Goal: Task Accomplishment & Management: Manage account settings

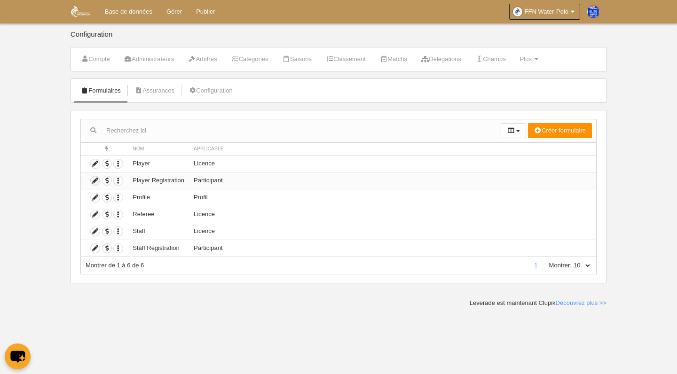
click at [96, 180] on icon at bounding box center [95, 180] width 9 height 9
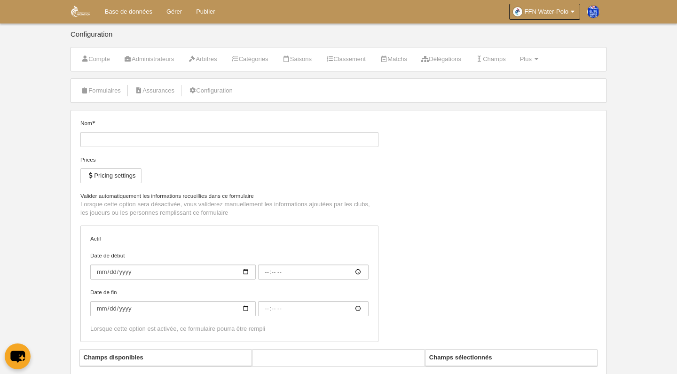
type input "Player Registration"
checkbox input "true"
type input "[DATE]"
type input "00:00"
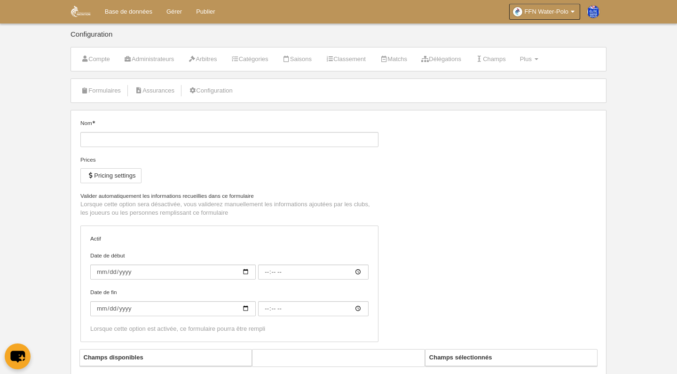
type input "[DATE]"
type input "00:00"
select select "selected"
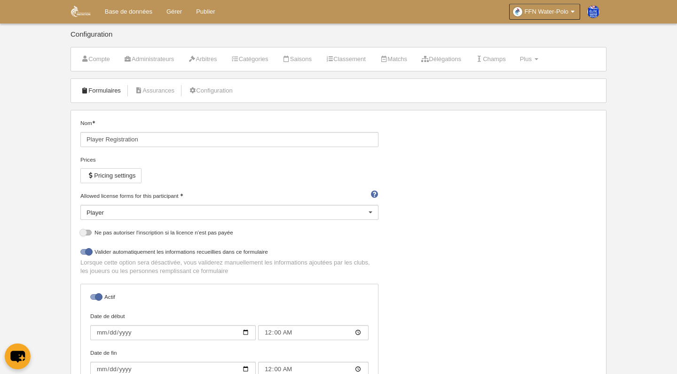
click at [104, 89] on link "Formulaires" at bounding box center [101, 91] width 50 height 14
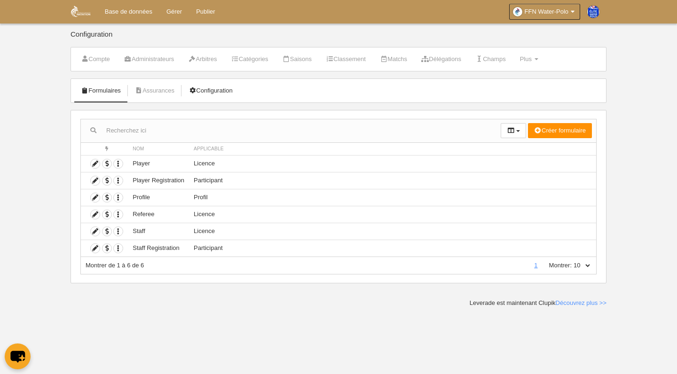
click at [219, 86] on link "Configuration" at bounding box center [210, 91] width 55 height 14
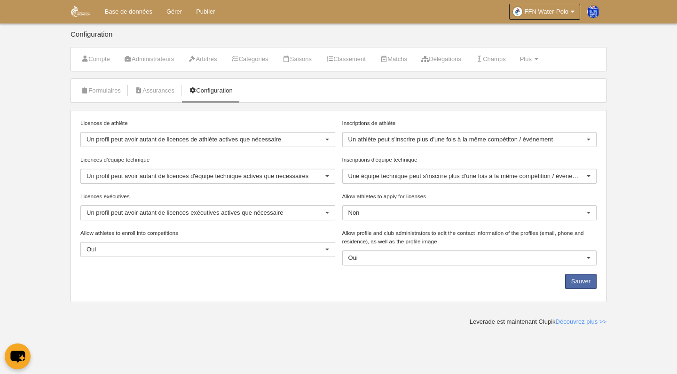
click at [590, 140] on div at bounding box center [588, 140] width 15 height 15
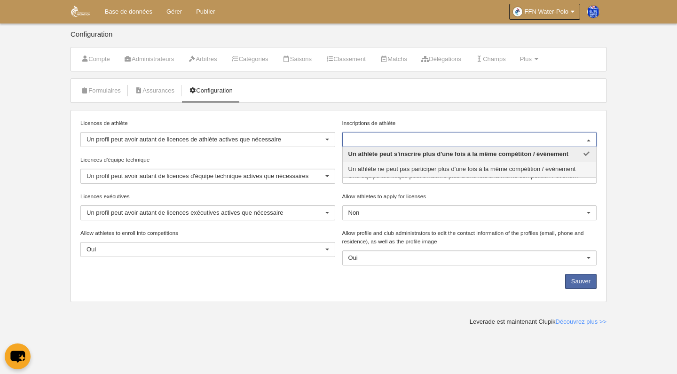
click at [564, 168] on span "Un athlète ne peut pas participer plus d'une fois à la même compétition / événe…" at bounding box center [463, 169] width 228 height 7
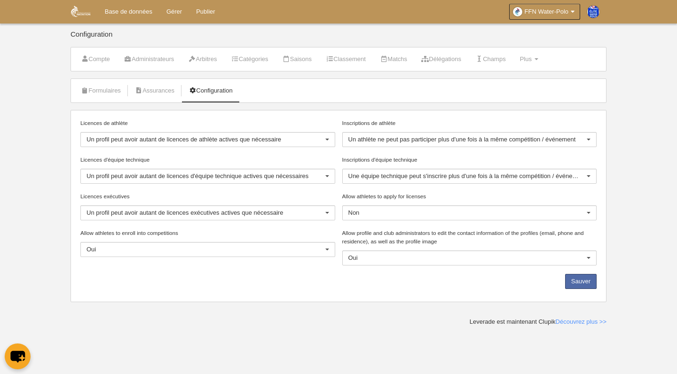
click at [585, 175] on div at bounding box center [588, 176] width 15 height 15
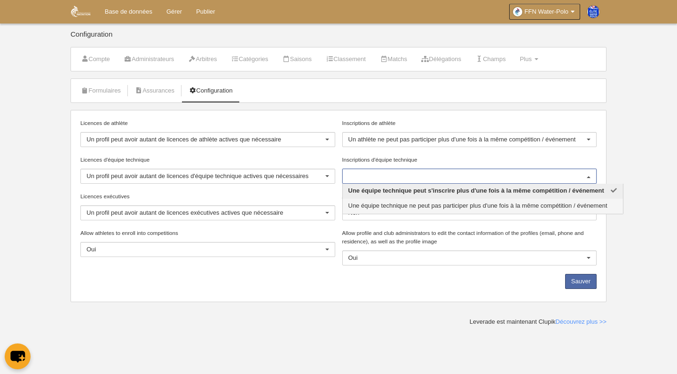
click at [584, 204] on span "Une équipe technique ne peut pas participer plus d'une fois à la même compétiti…" at bounding box center [478, 205] width 259 height 7
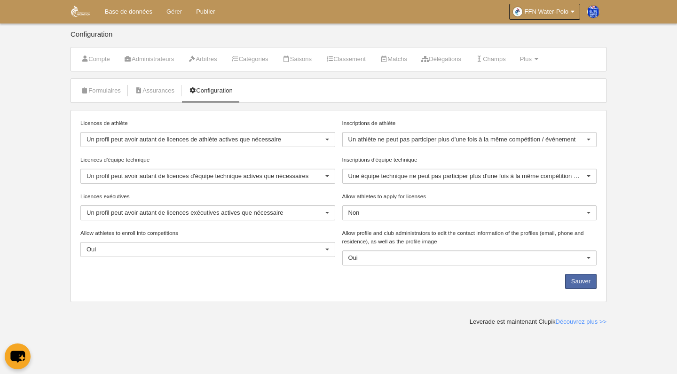
click at [172, 13] on link "Gérer" at bounding box center [174, 12] width 30 height 24
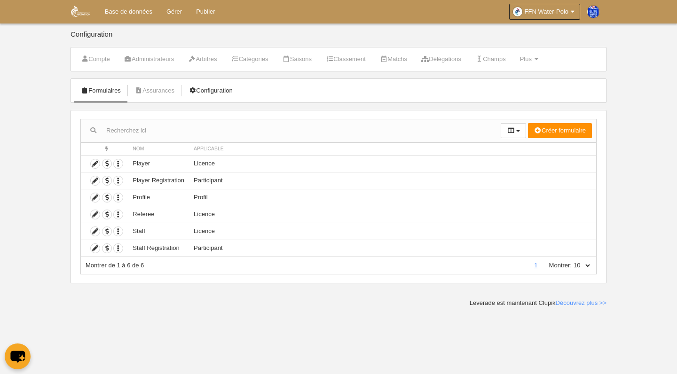
click at [233, 88] on link "Configuration" at bounding box center [210, 91] width 55 height 14
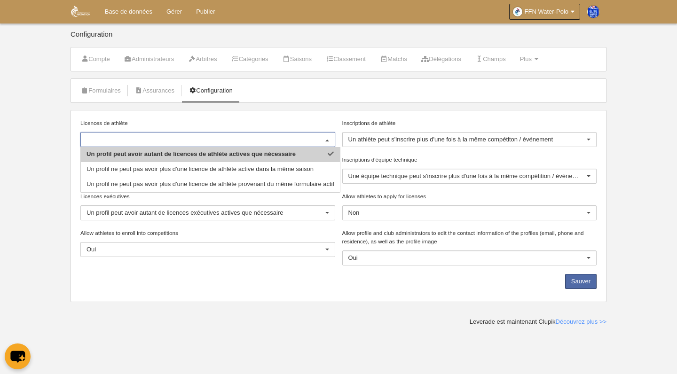
click at [328, 140] on div at bounding box center [327, 140] width 15 height 15
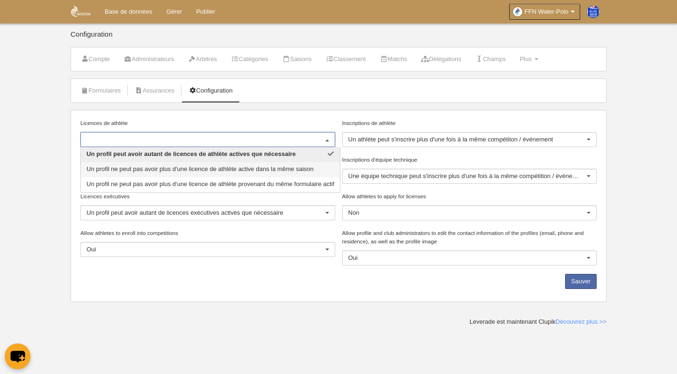
click at [299, 170] on span "Un profil ne peut pas avoir plus d'une licence de athlète active dans la même s…" at bounding box center [200, 169] width 227 height 7
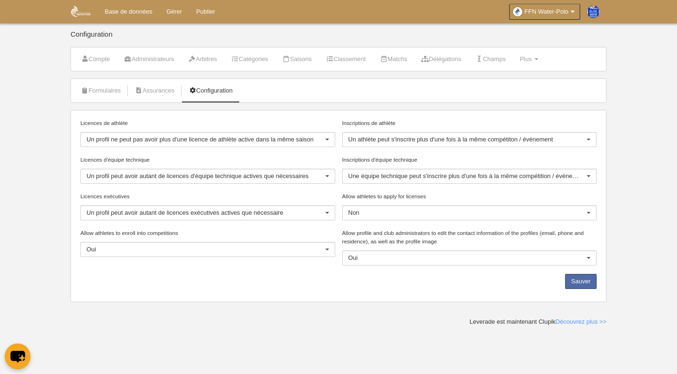
click at [326, 175] on div at bounding box center [327, 176] width 15 height 15
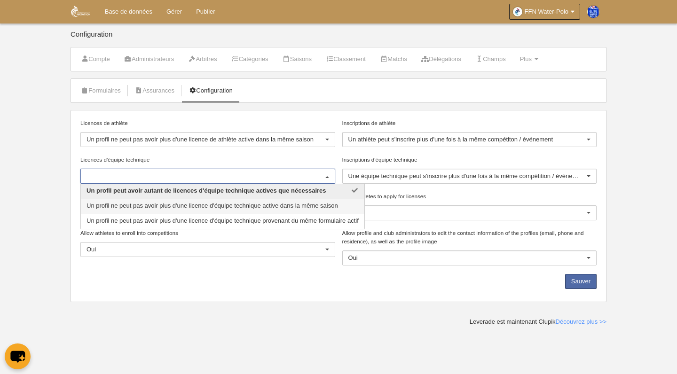
click at [319, 200] on span "Un profil ne peut pas avoir plus d'une licence d'équipe technique active dans l…" at bounding box center [223, 206] width 284 height 15
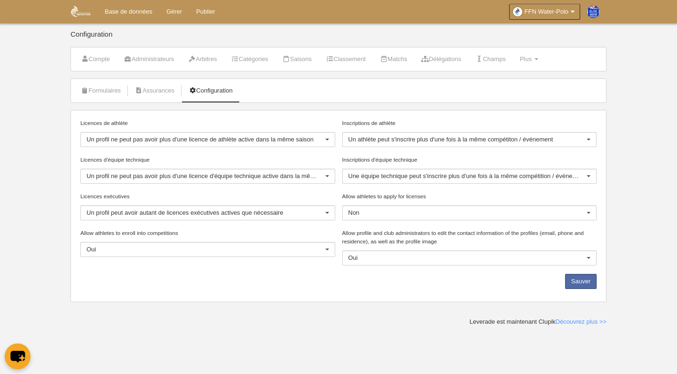
click at [328, 213] on div at bounding box center [327, 213] width 15 height 15
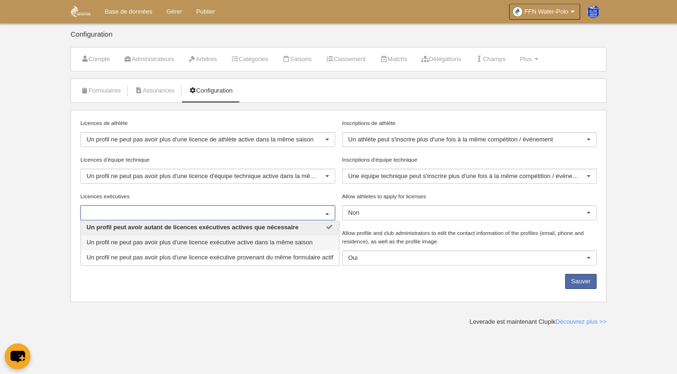
click at [290, 241] on span "Un profil ne peut pas avoir plus d'une licence exécutive active dans la même sa…" at bounding box center [200, 242] width 226 height 7
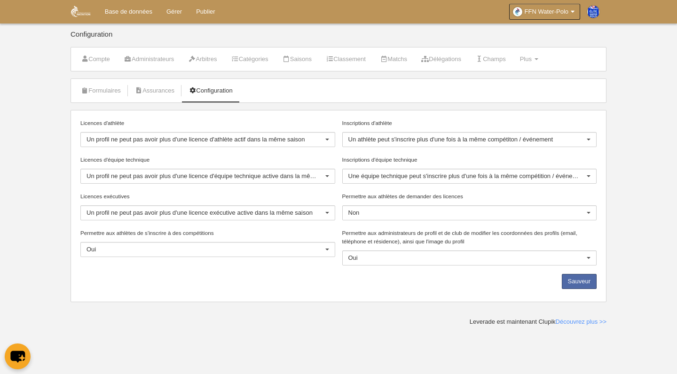
click at [591, 213] on div at bounding box center [588, 213] width 15 height 15
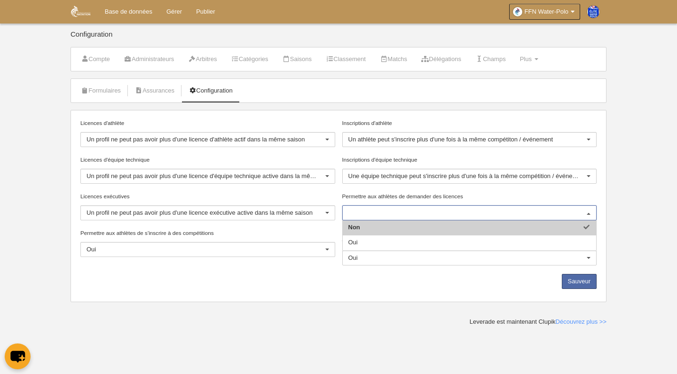
click at [506, 229] on span "Non" at bounding box center [470, 228] width 254 height 15
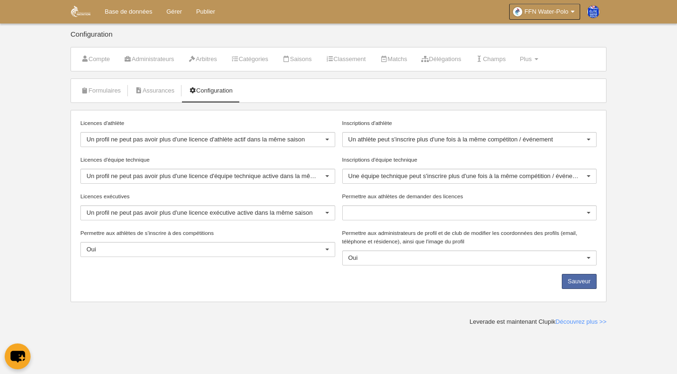
click at [510, 216] on div at bounding box center [469, 213] width 255 height 15
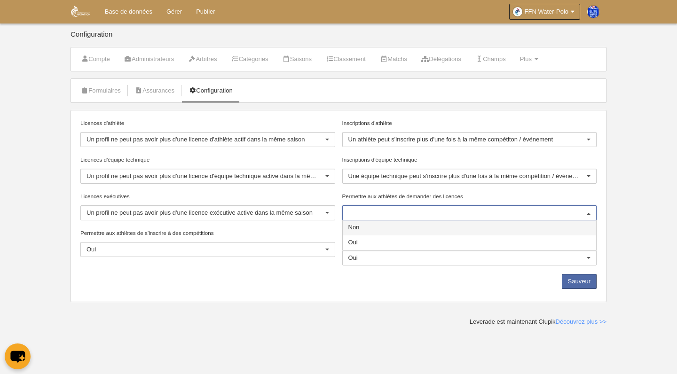
click at [506, 231] on span "Non" at bounding box center [470, 228] width 254 height 15
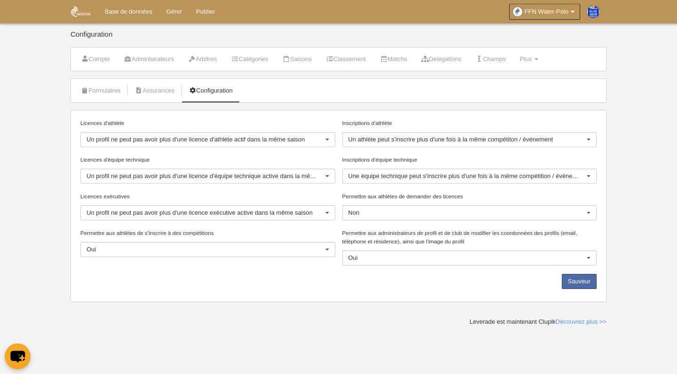
click at [327, 141] on div at bounding box center [327, 140] width 15 height 15
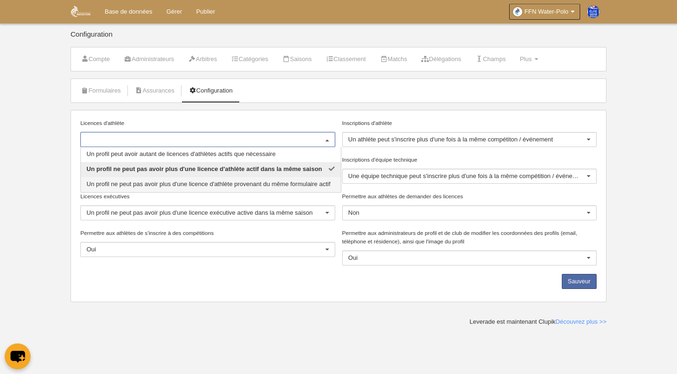
click at [325, 187] on span "Un profil ne peut pas avoir plus d'une licence d'athlète provenant du même form…" at bounding box center [209, 184] width 244 height 7
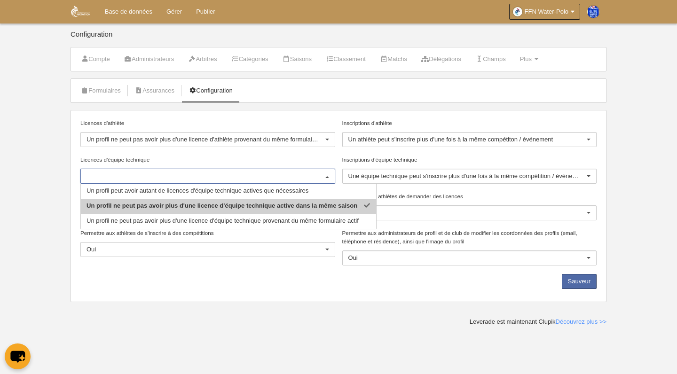
click at [334, 172] on div "Un profil peut avoir autant de licences d'équipe technique actives que nécessai…" at bounding box center [207, 176] width 255 height 15
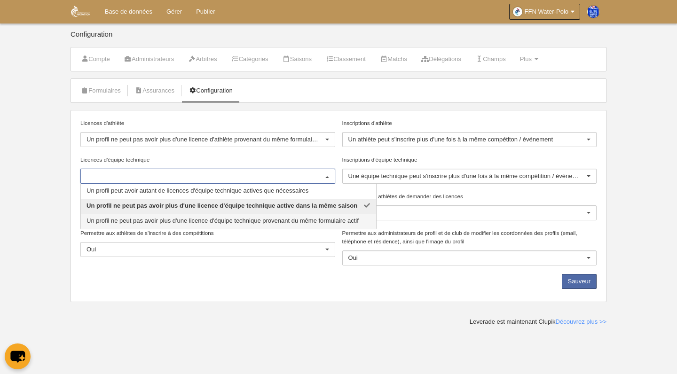
click at [309, 219] on span "Un profil ne peut pas avoir plus d'une licence d'équipe technique provenant du …" at bounding box center [223, 220] width 272 height 7
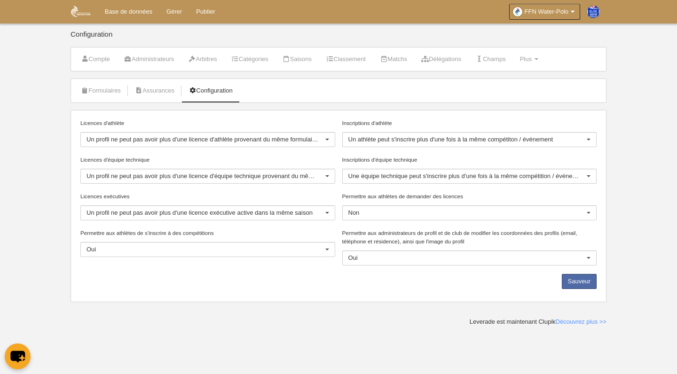
click at [328, 214] on div at bounding box center [327, 213] width 15 height 15
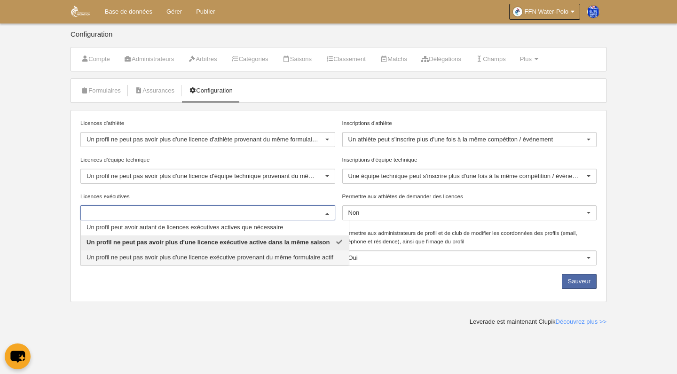
click at [321, 259] on span "Un profil ne peut pas avoir plus d'une licence exécutive provenant du même form…" at bounding box center [210, 257] width 247 height 7
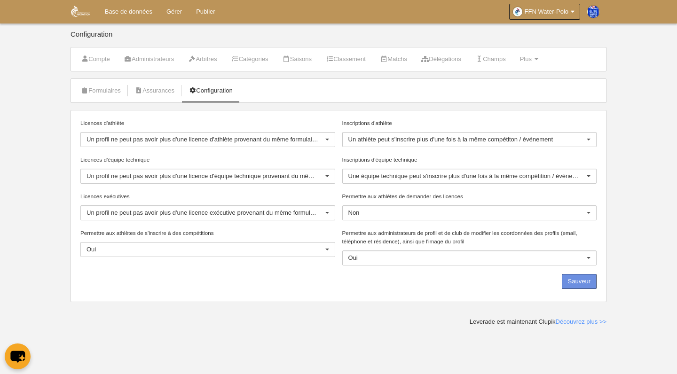
click at [575, 284] on button "Sauveur" at bounding box center [579, 281] width 35 height 15
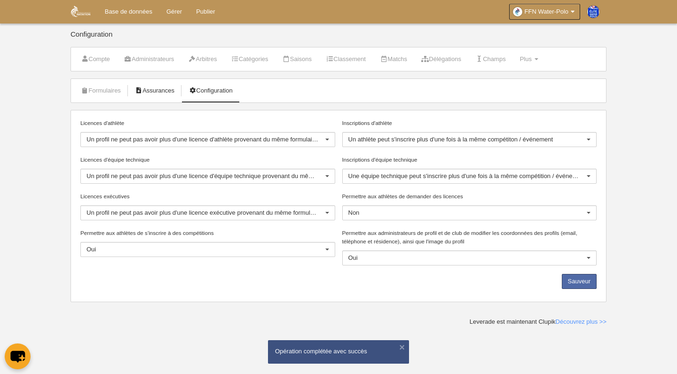
click at [152, 89] on link "Assurances" at bounding box center [155, 91] width 50 height 14
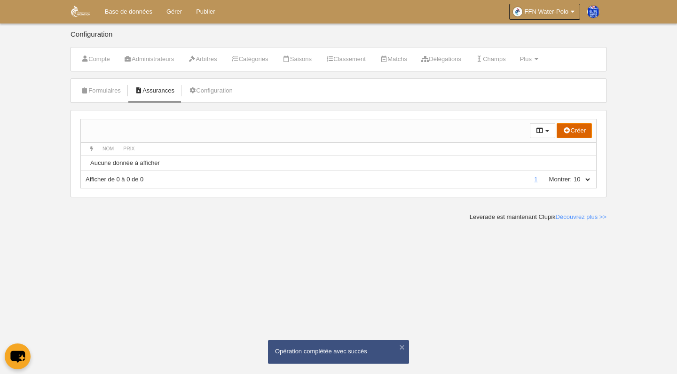
click at [578, 130] on button "Créer" at bounding box center [574, 130] width 35 height 15
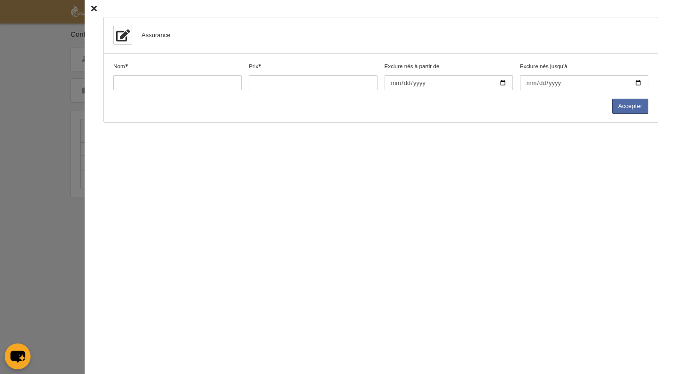
click at [96, 9] on icon at bounding box center [94, 9] width 6 height 6
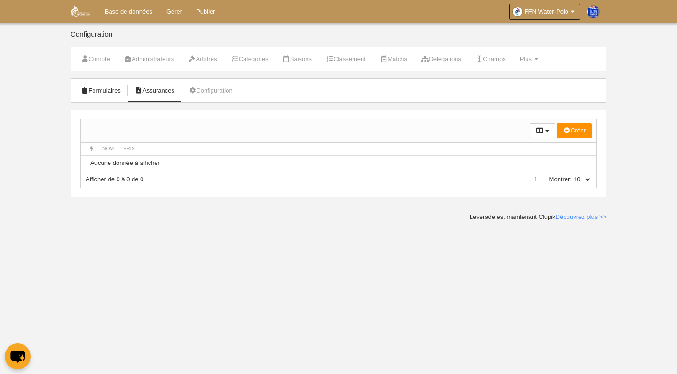
click at [100, 89] on link "Formulaires" at bounding box center [101, 91] width 50 height 14
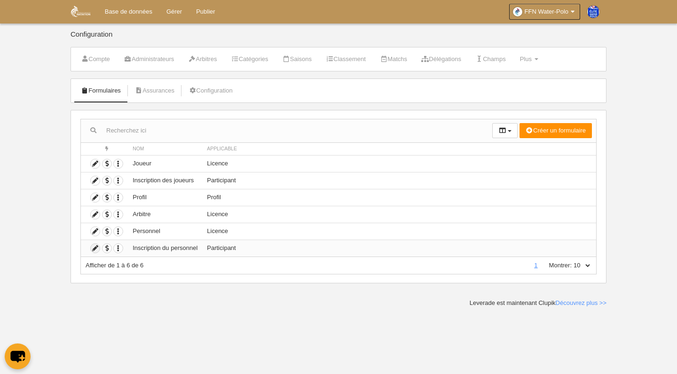
click at [96, 250] on icon at bounding box center [95, 248] width 9 height 9
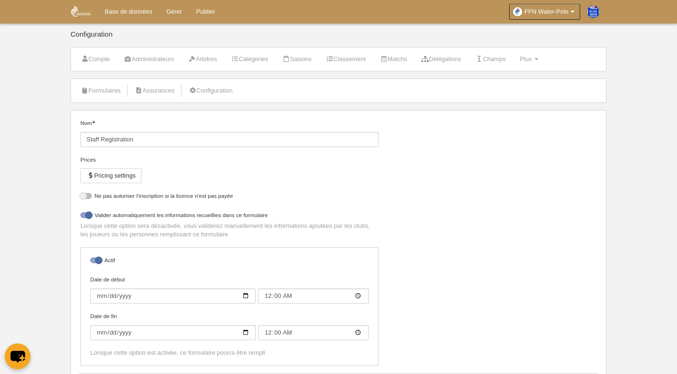
select select "selected"
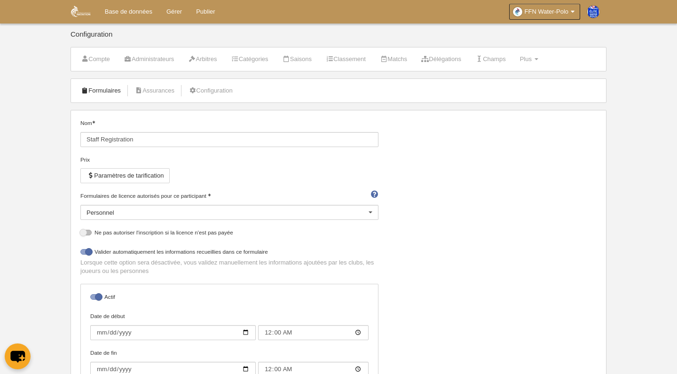
click at [104, 95] on link "Formulaires" at bounding box center [101, 91] width 50 height 14
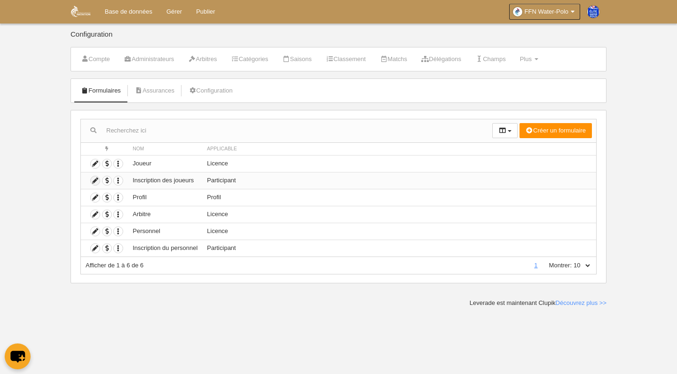
click at [93, 184] on icon at bounding box center [95, 180] width 9 height 9
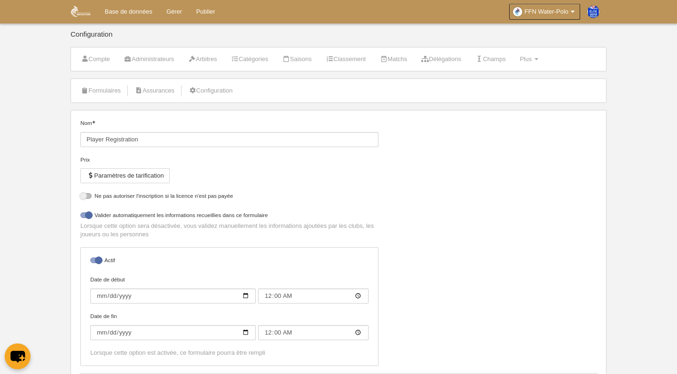
select select "selected"
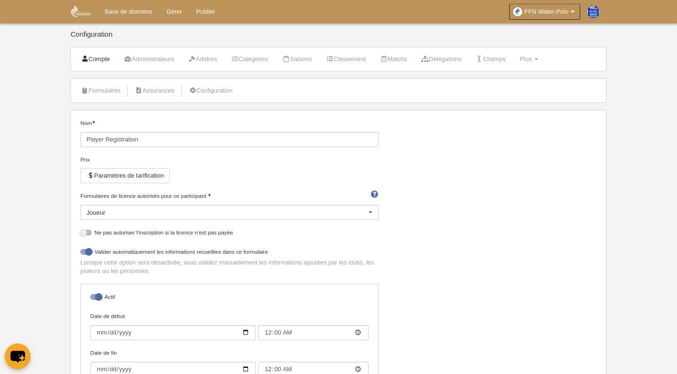
click at [100, 58] on link "Compte" at bounding box center [96, 59] width 40 height 14
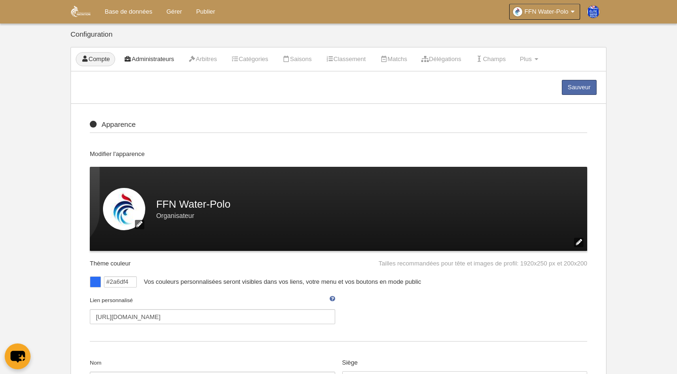
click at [144, 60] on link "Administrateurs" at bounding box center [149, 59] width 61 height 14
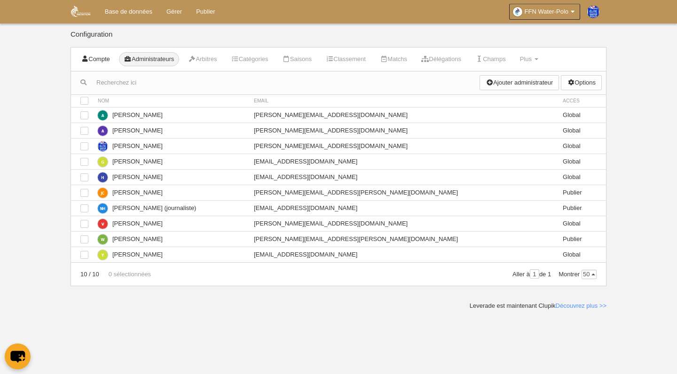
click at [90, 63] on link "Compte" at bounding box center [96, 59] width 40 height 14
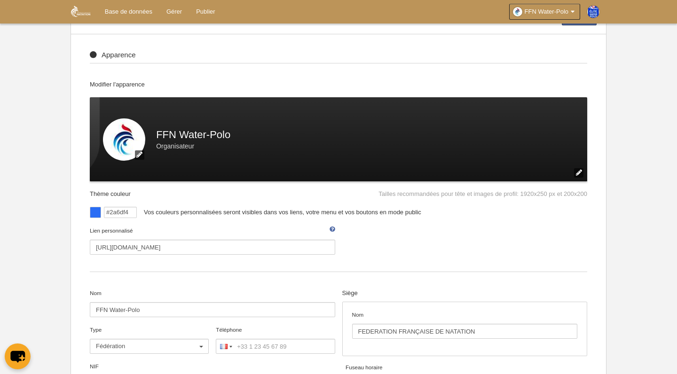
scroll to position [64, 0]
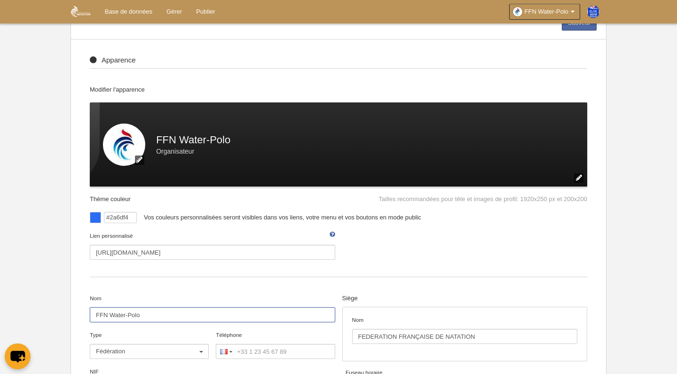
click at [148, 315] on input "FFN Water-Polo" at bounding box center [213, 315] width 246 height 15
type input "david FFN"
click at [240, 290] on div "Apparence Modifier l'apparence FFN Water-Polo Organisateur Tailles recommandées…" at bounding box center [338, 299] width 535 height 519
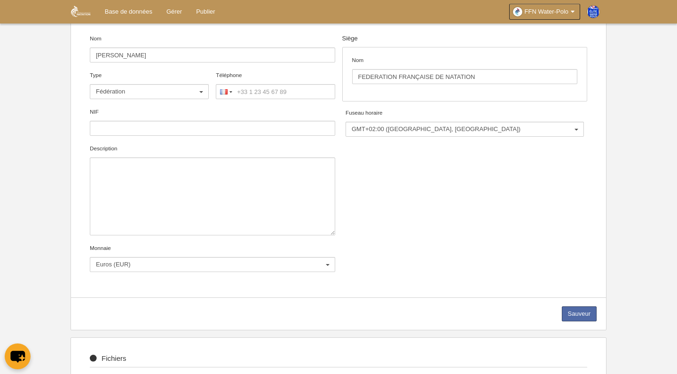
scroll to position [330, 0]
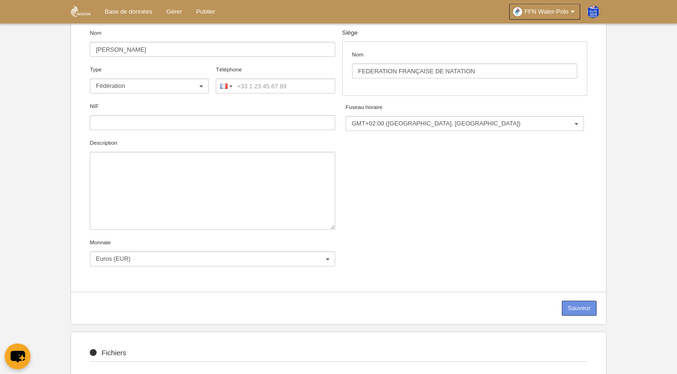
click at [573, 310] on link "Sauveur" at bounding box center [579, 308] width 35 height 15
